Goal: Task Accomplishment & Management: Complete application form

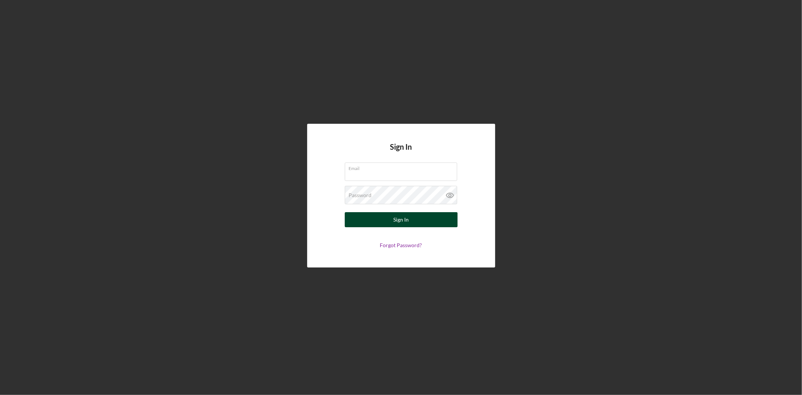
type input "[EMAIL_ADDRESS][DOMAIN_NAME]"
click at [399, 226] on div "Sign In" at bounding box center [400, 219] width 15 height 15
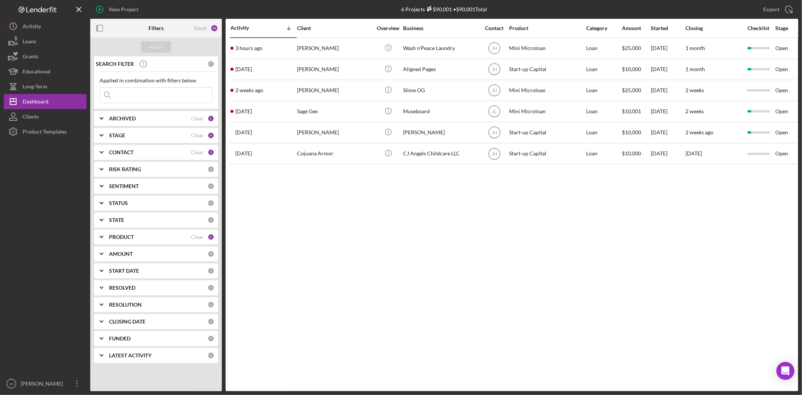
click at [130, 237] on b "PRODUCT" at bounding box center [121, 237] width 25 height 6
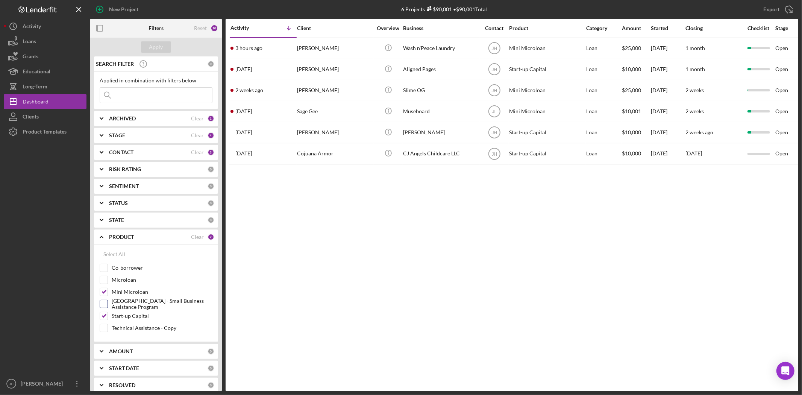
click at [129, 300] on label "[GEOGRAPHIC_DATA] - Small Business Assistance Program" at bounding box center [162, 304] width 101 height 8
click at [107, 300] on input "[GEOGRAPHIC_DATA] - Small Business Assistance Program" at bounding box center [104, 304] width 8 height 8
checkbox input "true"
click at [130, 293] on label "Mini Microloan" at bounding box center [162, 292] width 101 height 8
click at [107, 293] on input "Mini Microloan" at bounding box center [104, 292] width 8 height 8
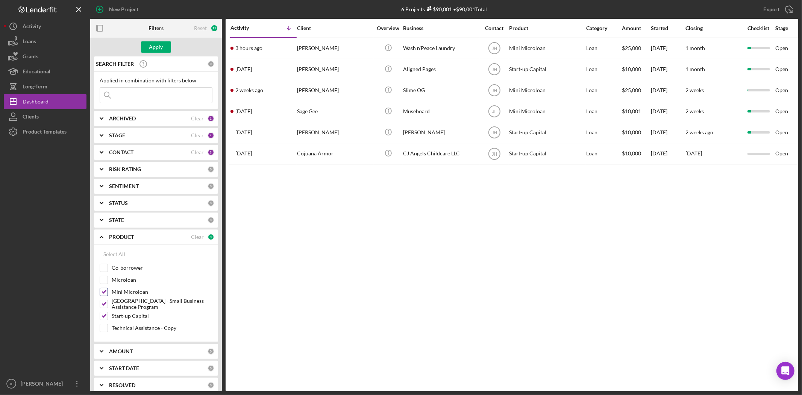
checkbox input "false"
click at [130, 318] on label "Start-up Capital" at bounding box center [162, 316] width 101 height 8
click at [107, 318] on input "Start-up Capital" at bounding box center [104, 316] width 8 height 8
checkbox input "false"
click at [159, 48] on div "Apply" at bounding box center [156, 46] width 14 height 11
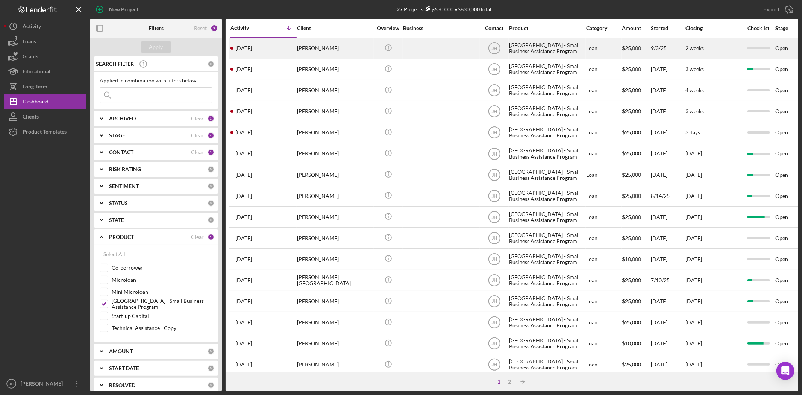
click at [271, 53] on div "[DATE] [PERSON_NAME]" at bounding box center [263, 48] width 66 height 20
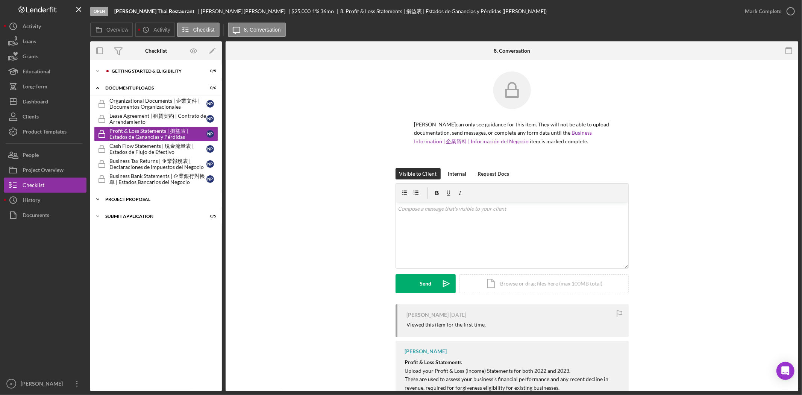
click at [166, 195] on div "Icon/Expander Project Proposal 0 / 2" at bounding box center [156, 199] width 132 height 15
click at [159, 247] on div "Icon/Expander Submit Application 0 / 5" at bounding box center [156, 250] width 132 height 15
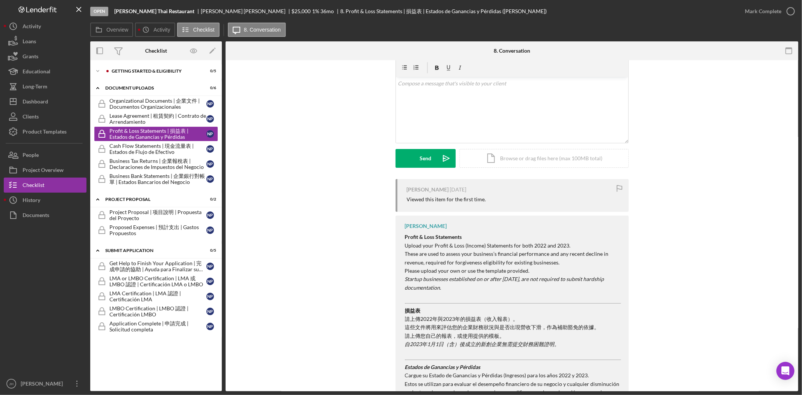
scroll to position [207, 0]
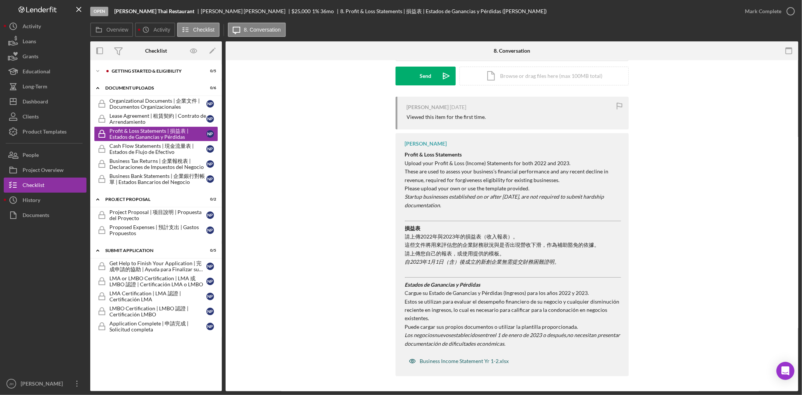
click at [443, 359] on div "Business Income Statement Yr 1-2.xlsx" at bounding box center [464, 361] width 89 height 6
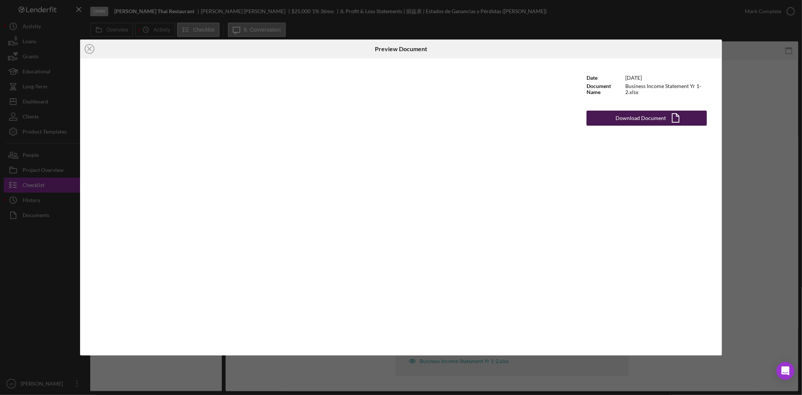
click at [613, 120] on button "Download Document Icon/Document" at bounding box center [646, 117] width 120 height 15
